Goal: Navigation & Orientation: Find specific page/section

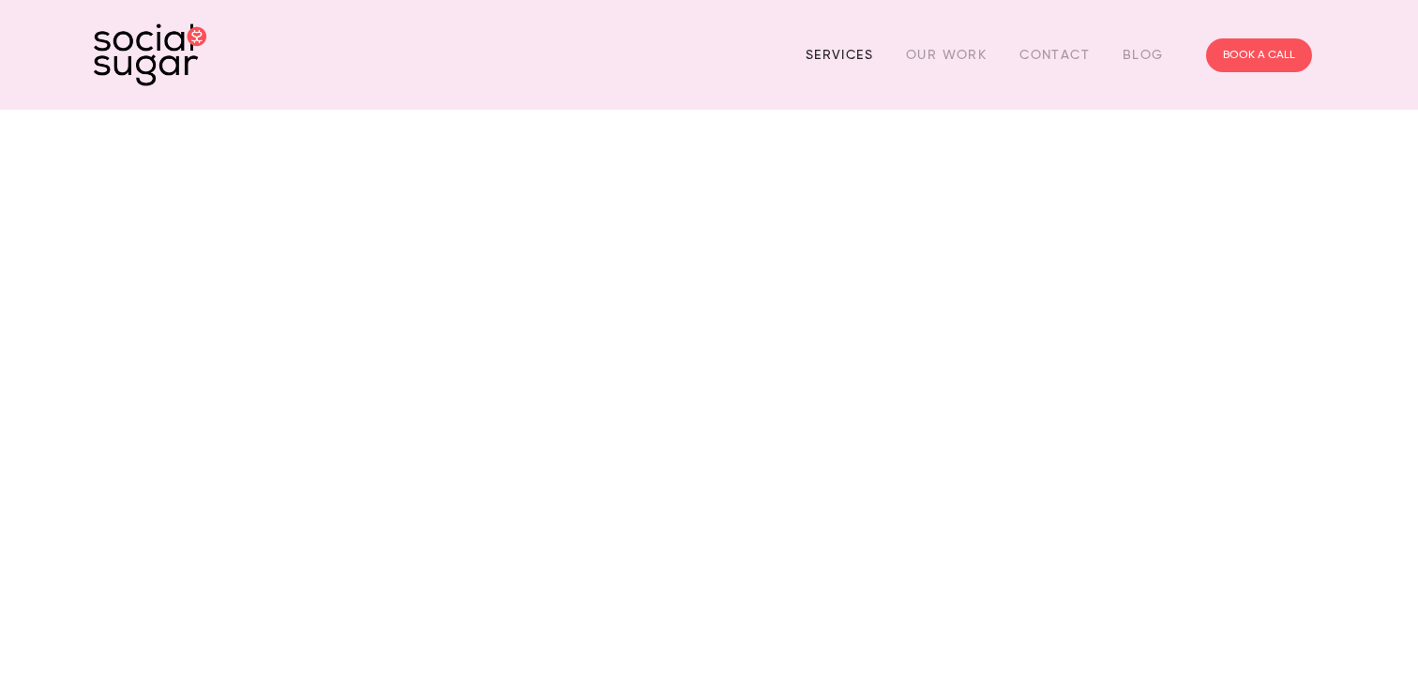
click at [858, 52] on link "Services" at bounding box center [840, 54] width 68 height 29
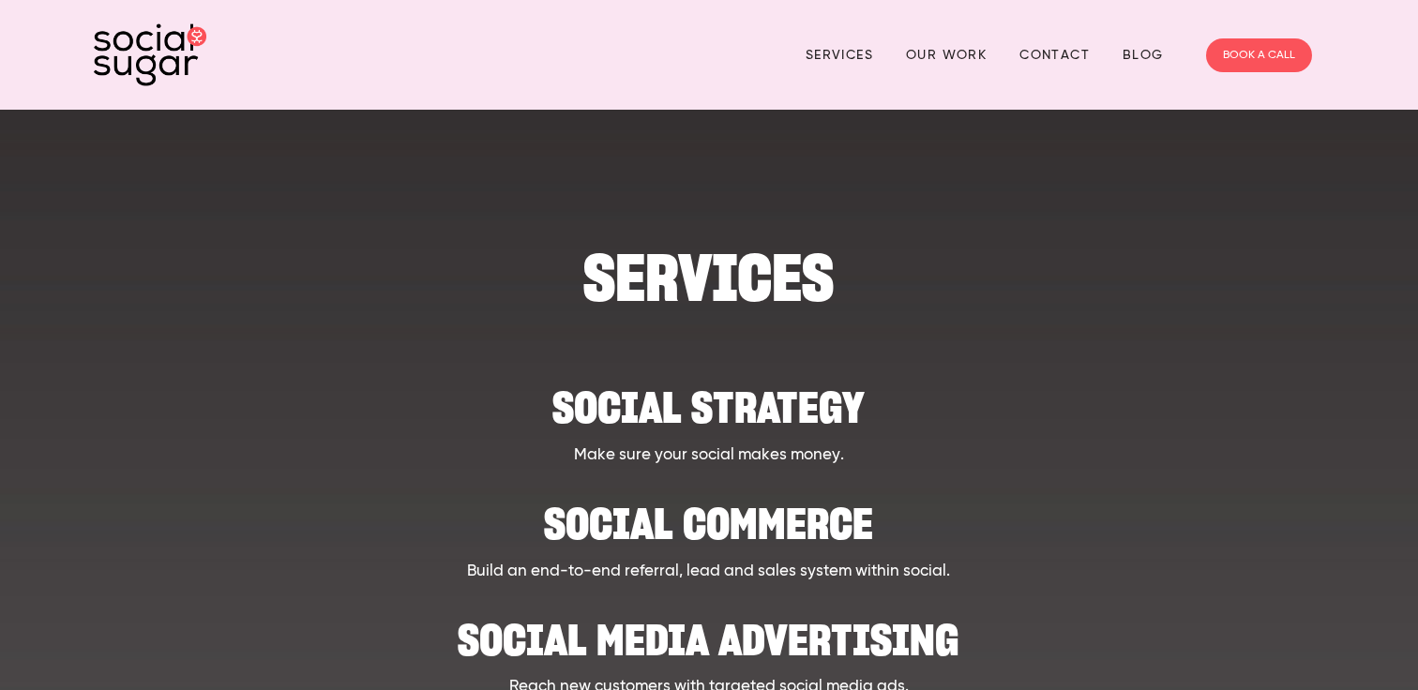
click at [968, 36] on div "Services Our Work Contact Blog BOOK A CALL" at bounding box center [709, 55] width 1242 height 72
click at [968, 56] on link "Our Work" at bounding box center [946, 54] width 81 height 29
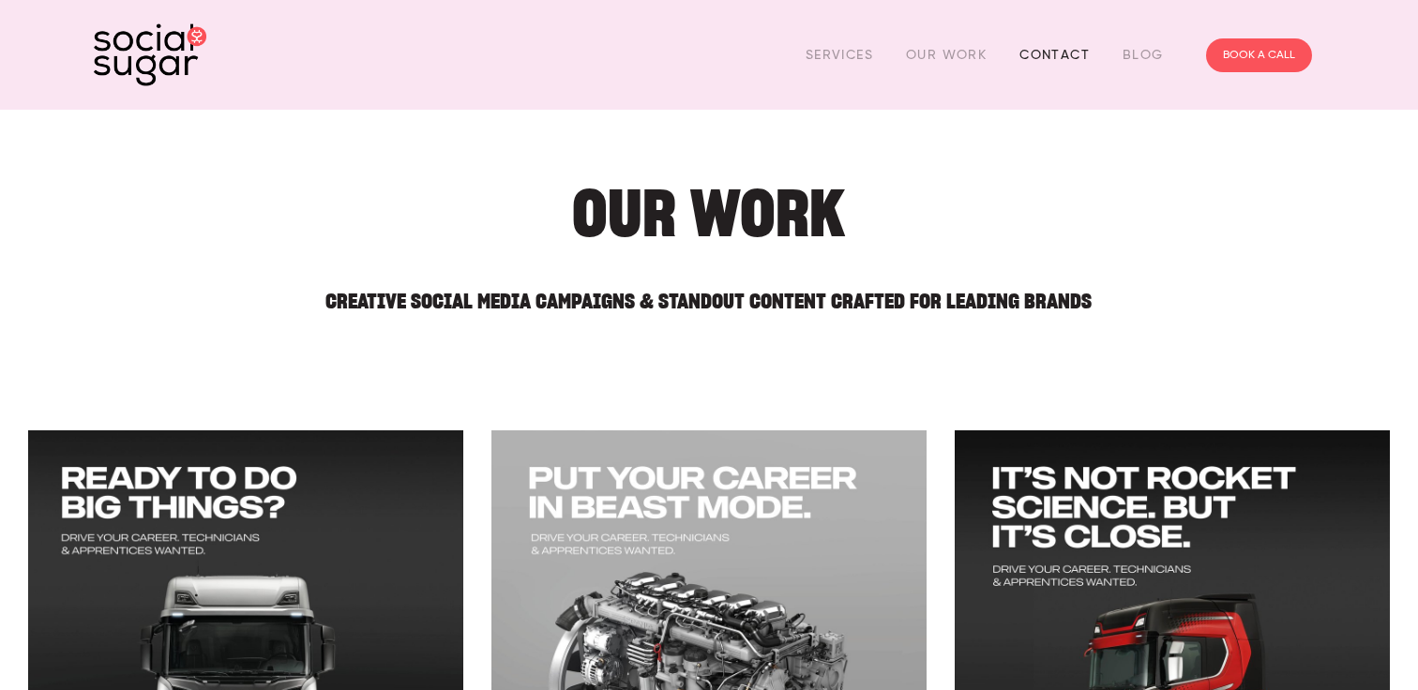
click at [1054, 45] on link "Contact" at bounding box center [1055, 54] width 70 height 29
